Goal: Task Accomplishment & Management: Use online tool/utility

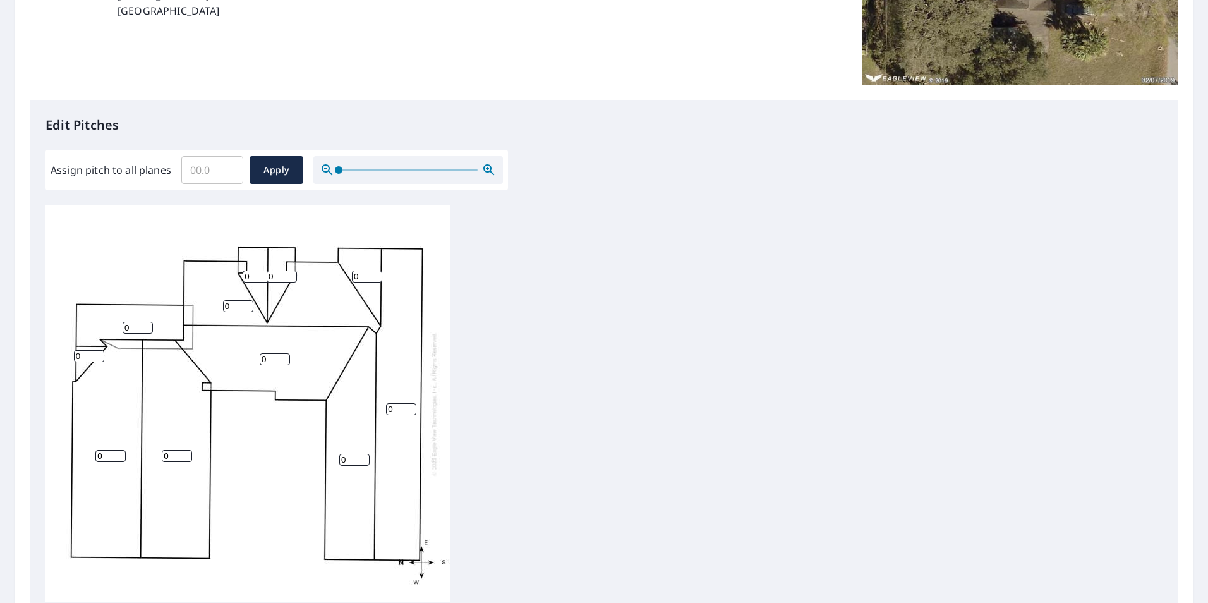
scroll to position [253, 0]
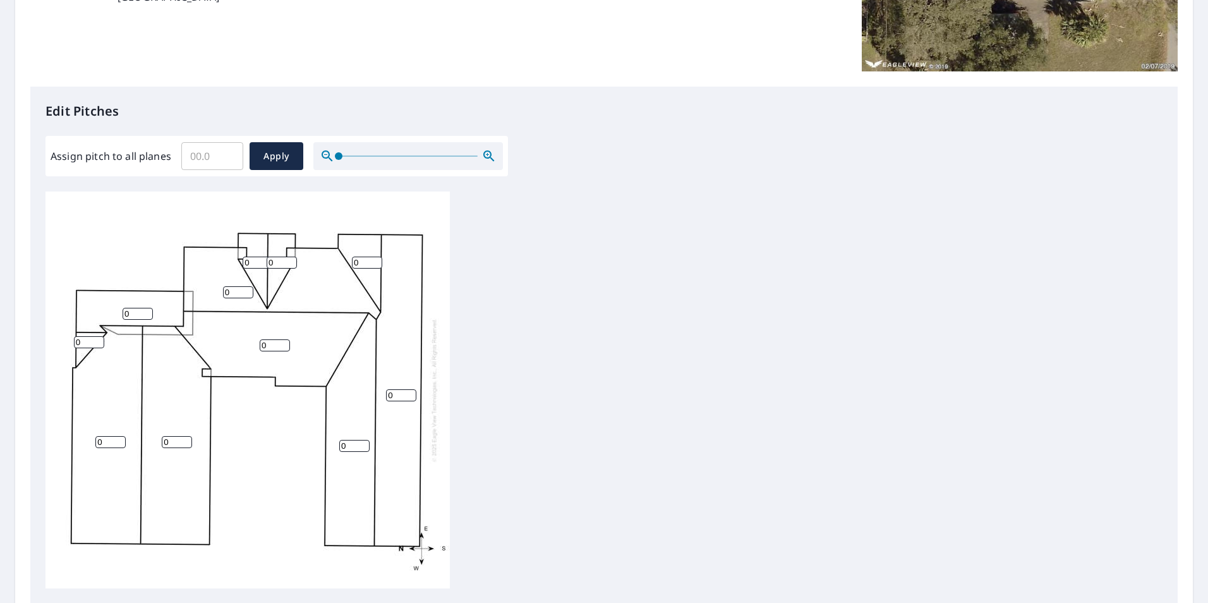
click at [211, 154] on input "Assign pitch to all planes" at bounding box center [212, 155] width 62 height 35
type input "4"
click at [282, 161] on span "Apply" at bounding box center [276, 157] width 33 height 16
type input "4"
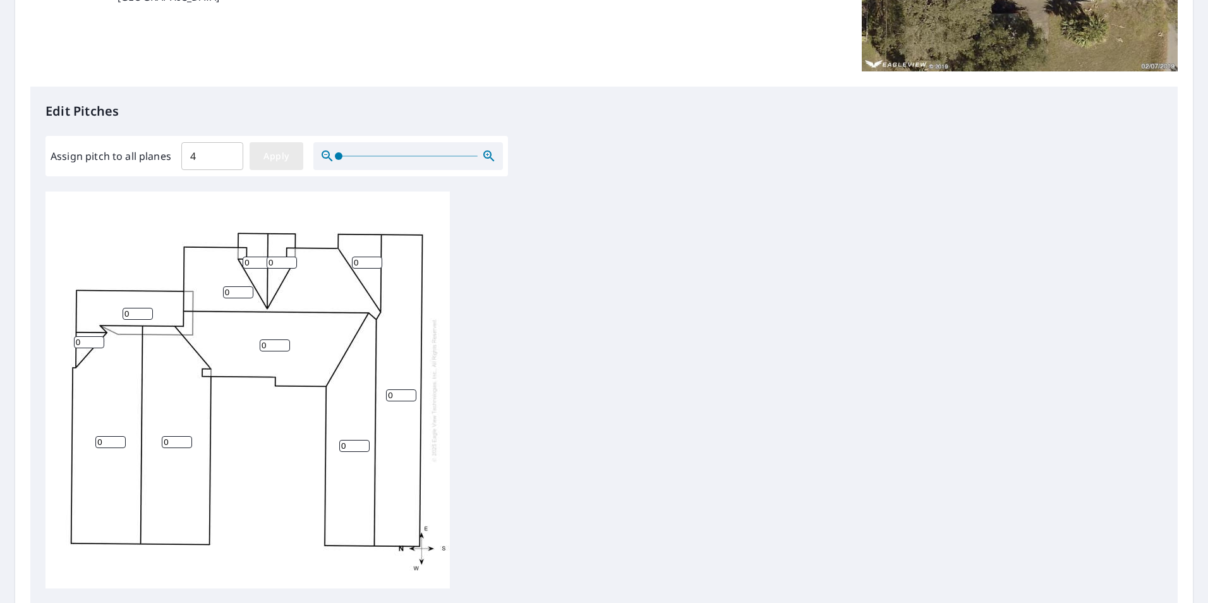
type input "4"
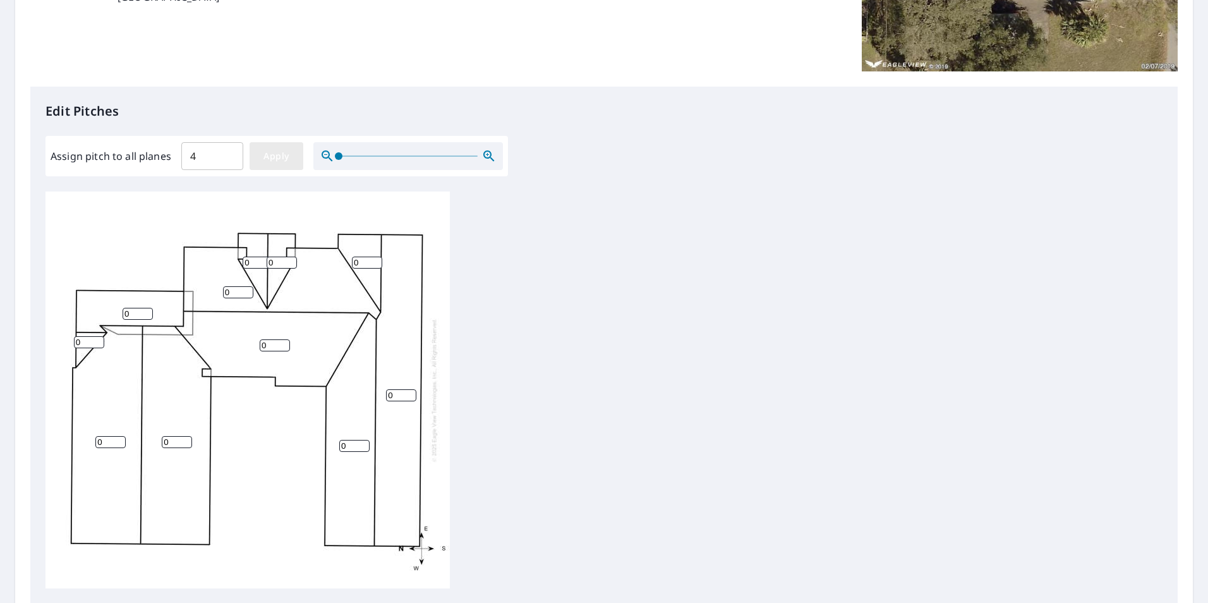
type input "4"
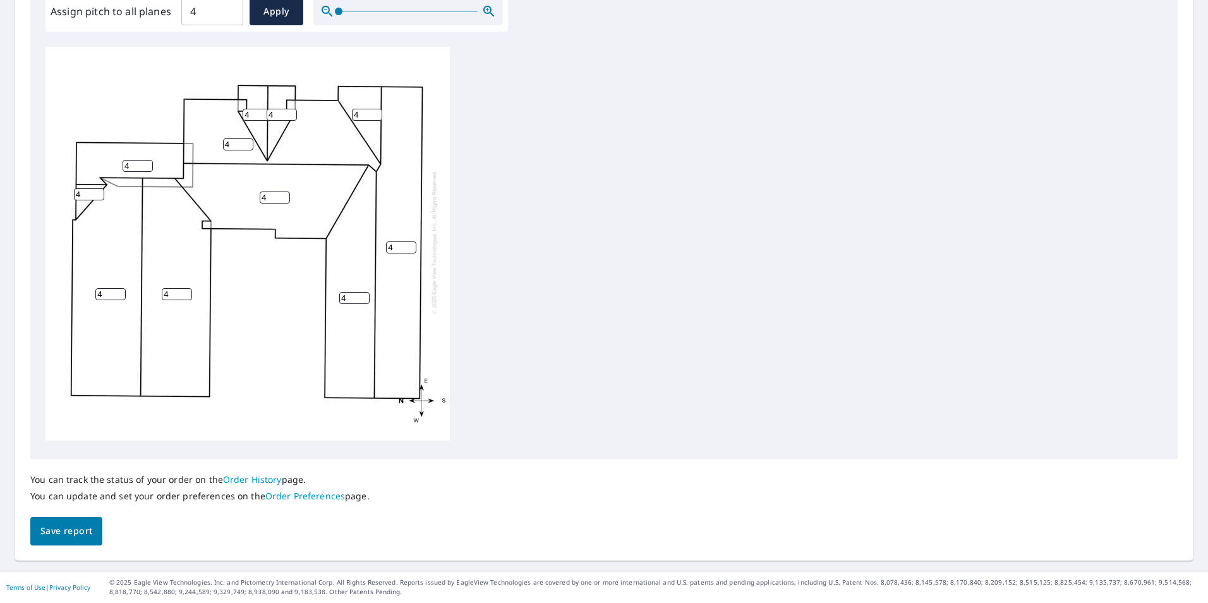
click at [65, 526] on span "Save report" at bounding box center [66, 531] width 52 height 16
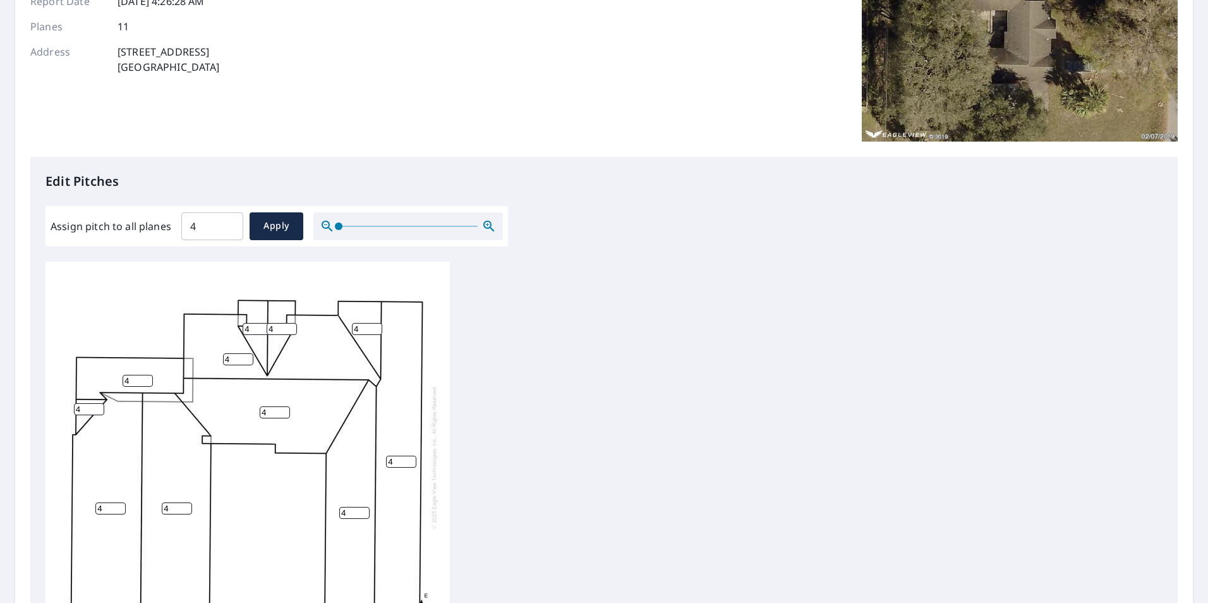
scroll to position [0, 0]
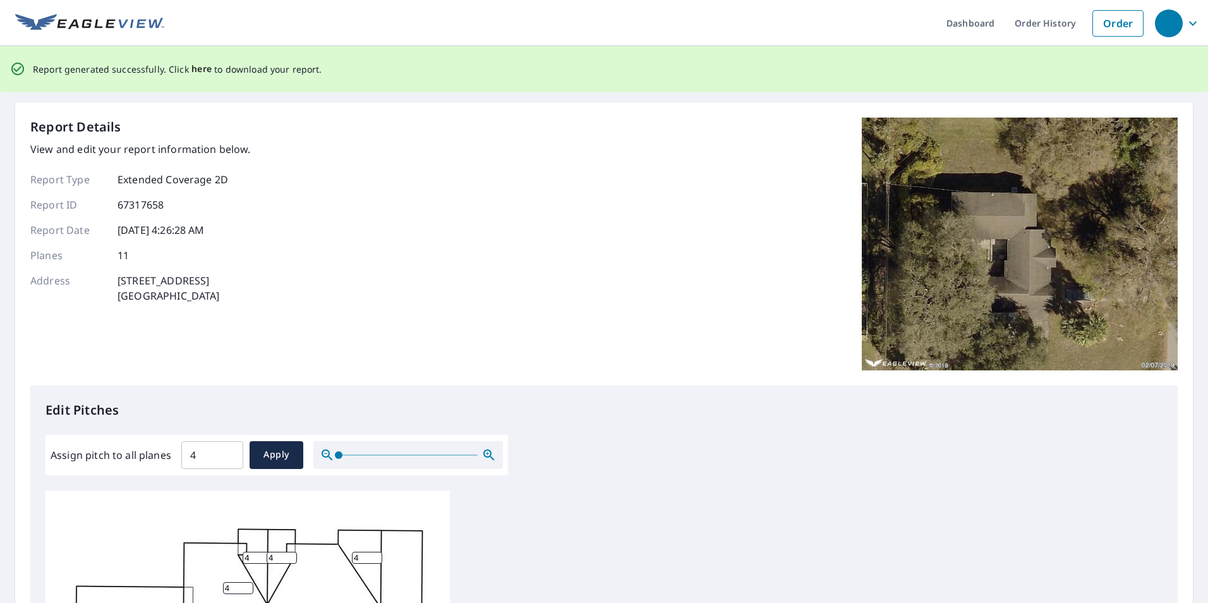
click at [195, 68] on span "here" at bounding box center [201, 69] width 21 height 16
